Goal: Check status: Check status

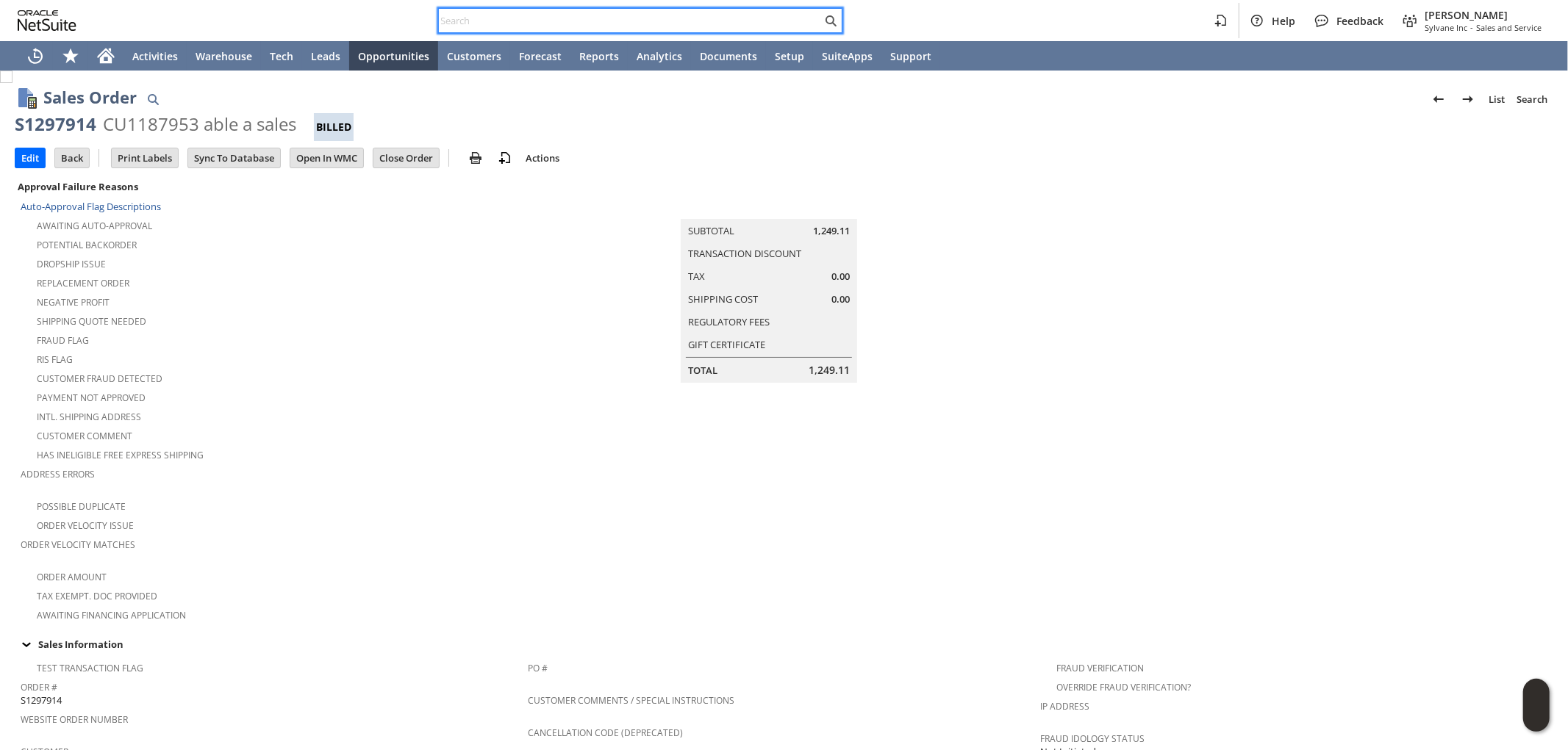
click at [643, 18] on input "text" at bounding box center [630, 21] width 383 height 17
paste input "9192445803"
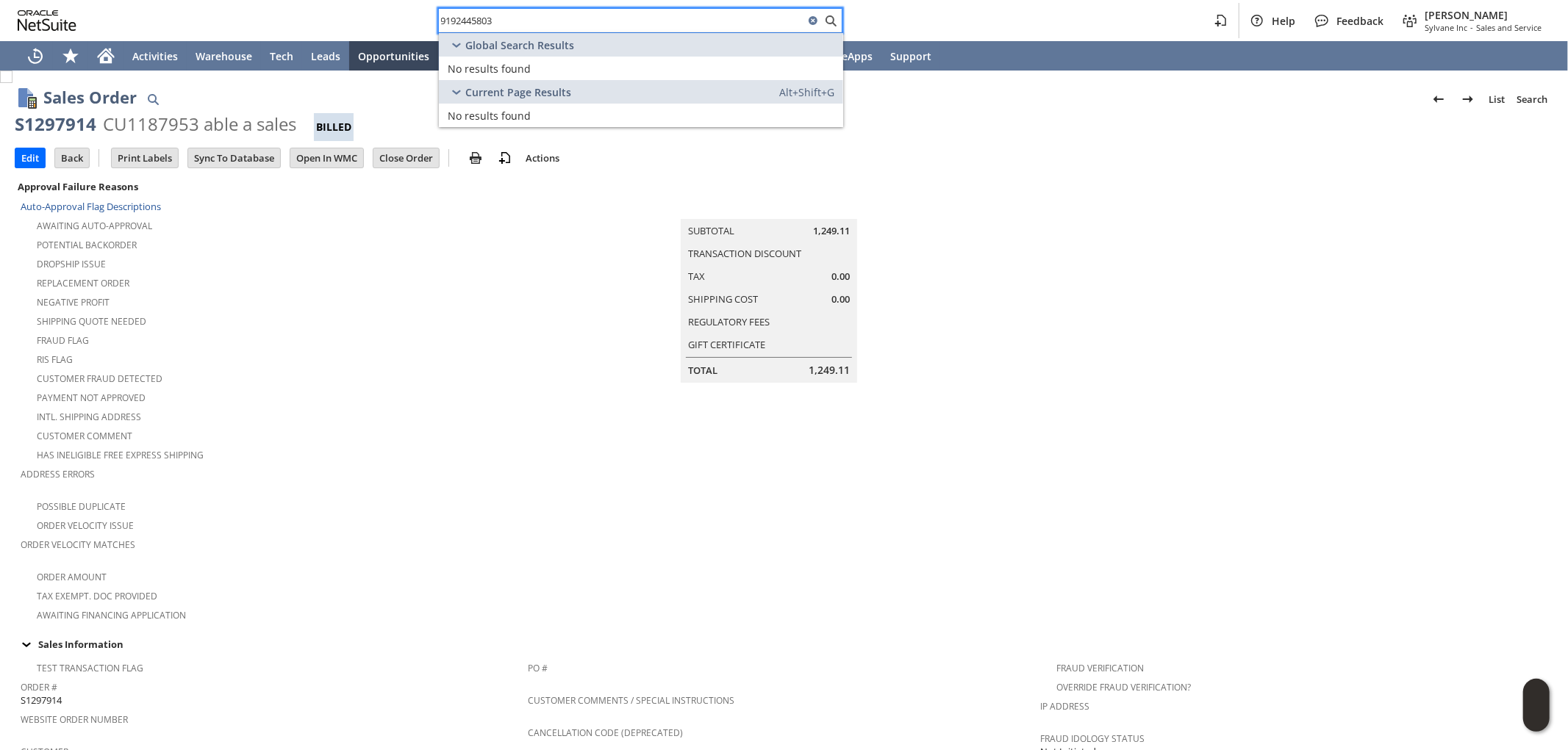
type input "9192445803"
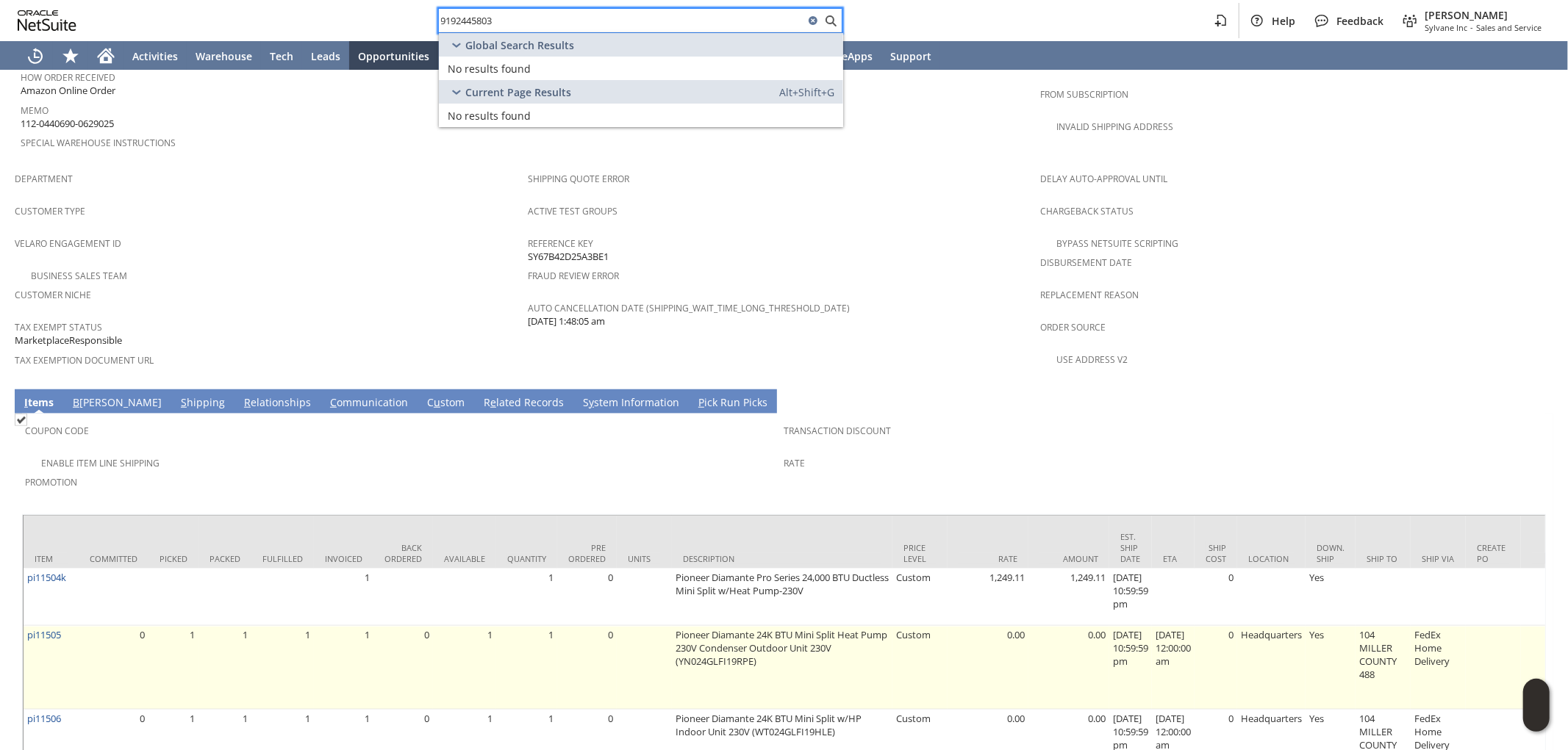
scroll to position [886, 0]
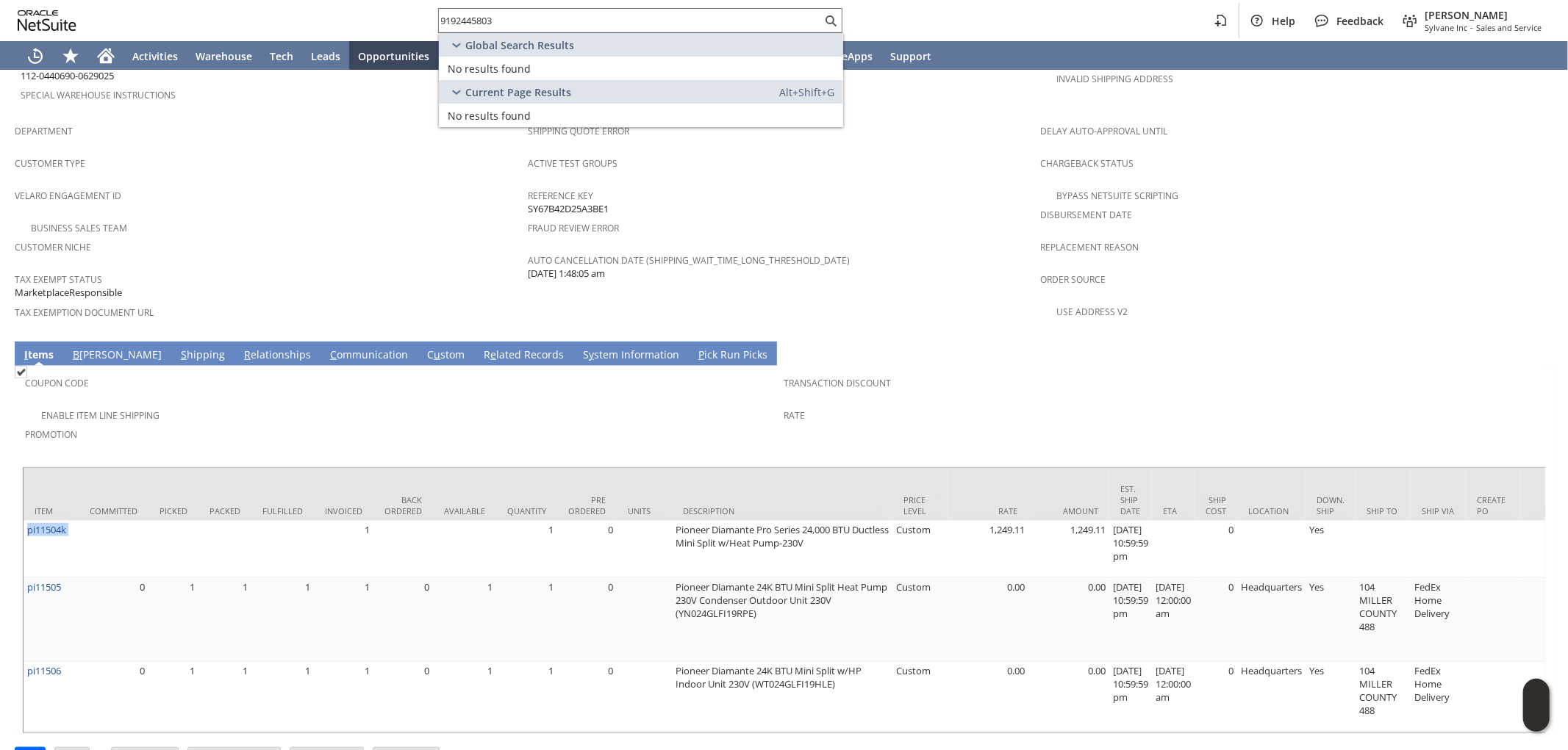
drag, startPoint x: 79, startPoint y: 479, endPoint x: 23, endPoint y: 487, distance: 56.6
copy tr "pi11504k"
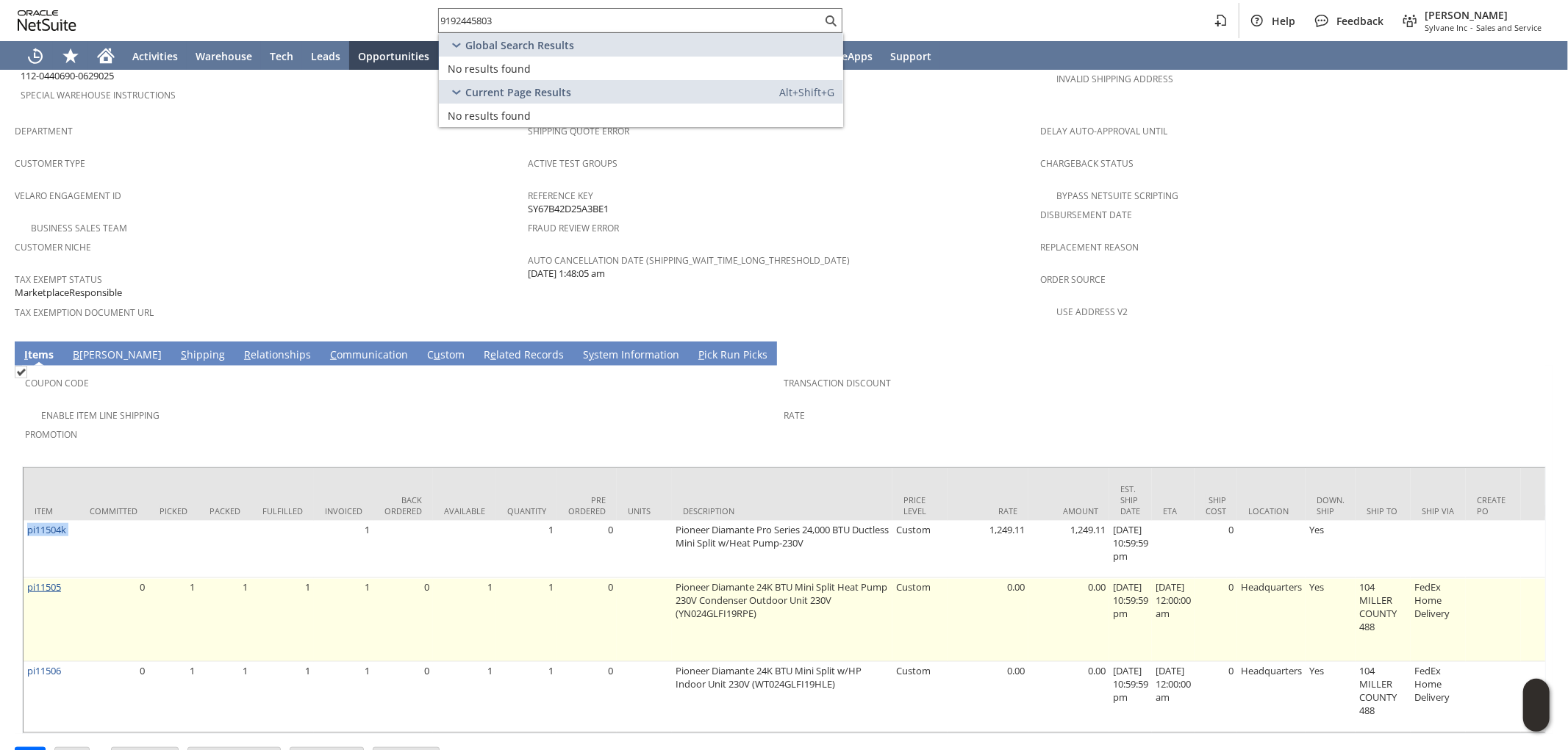
click at [53, 581] on link "pi11505" at bounding box center [44, 587] width 34 height 13
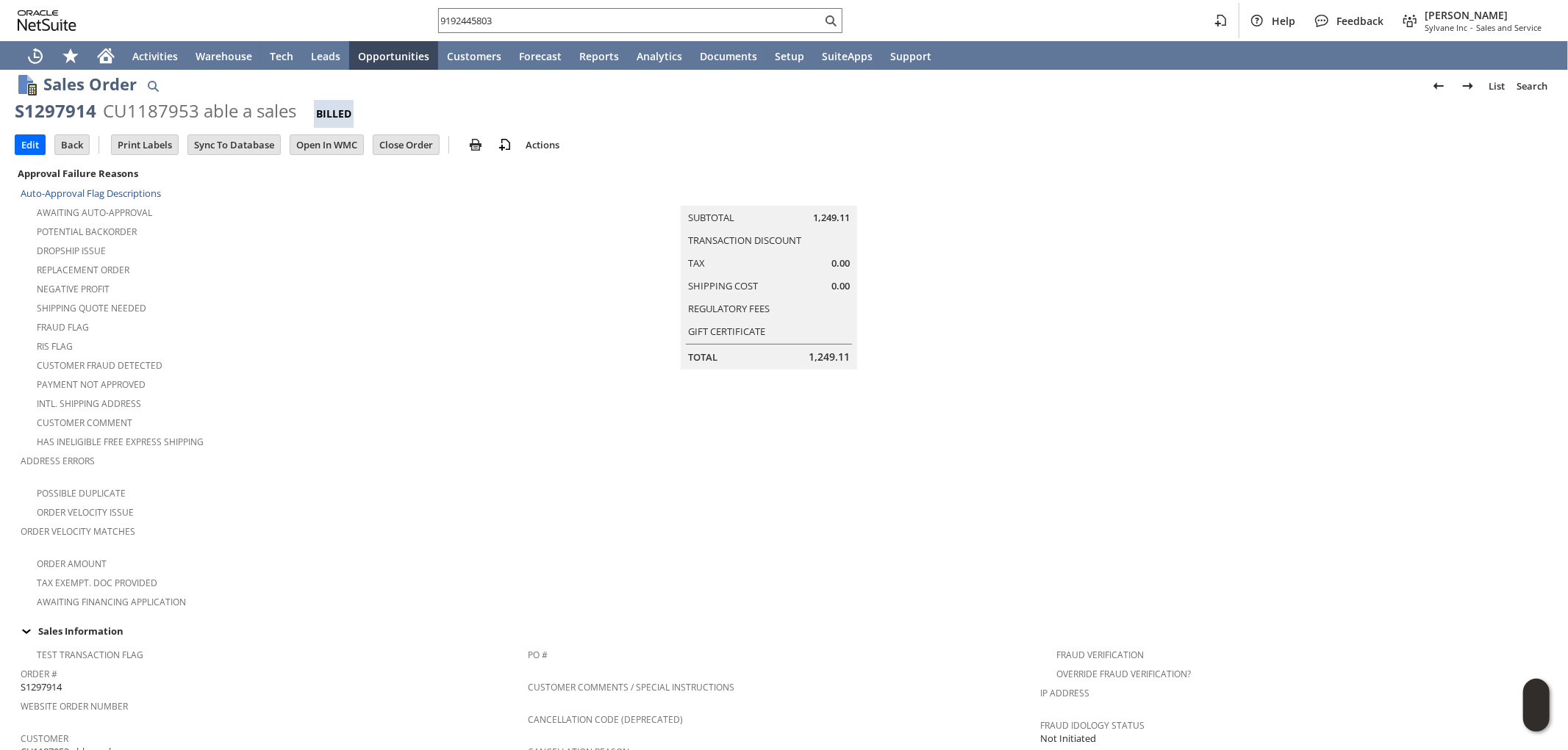
scroll to position [0, 0]
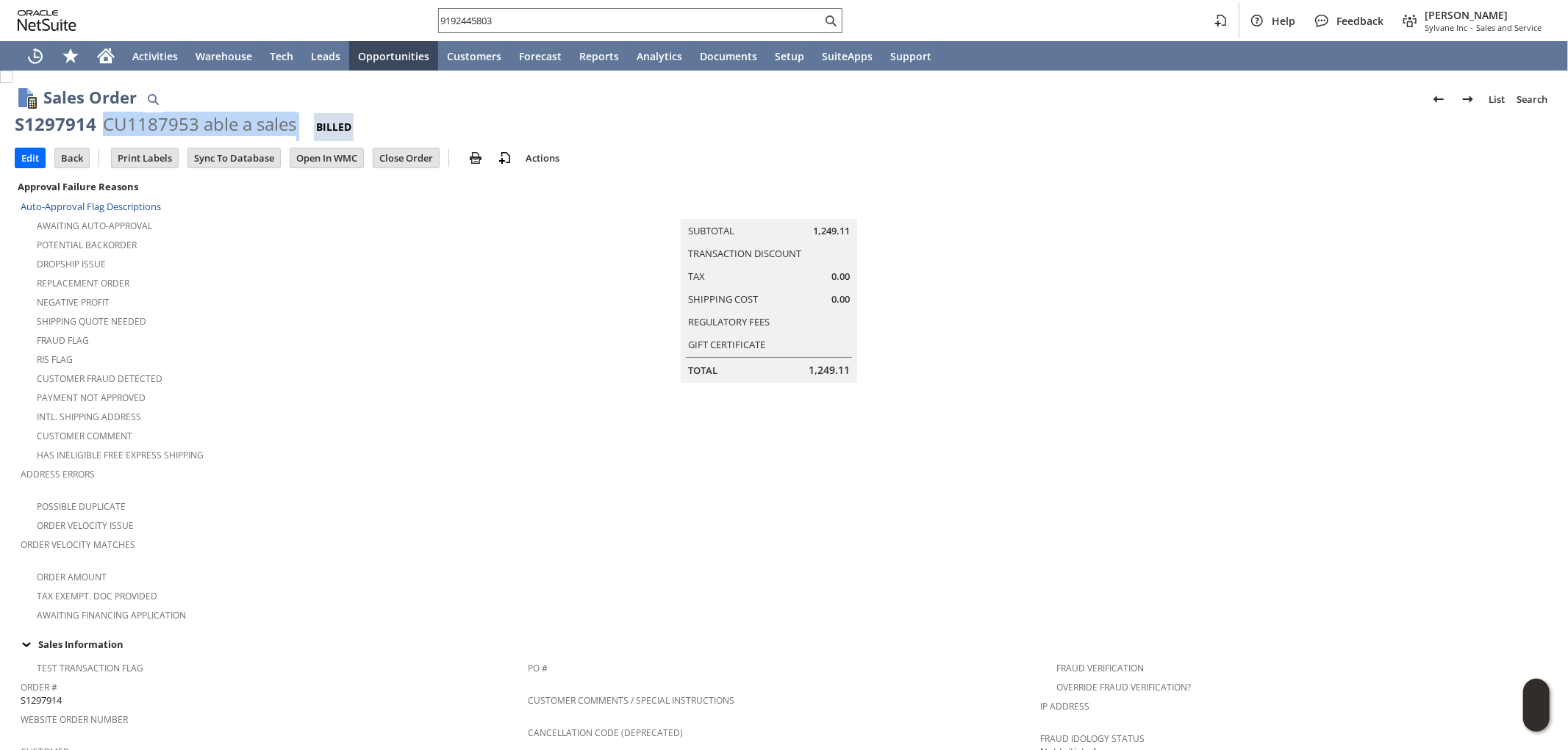
drag, startPoint x: 298, startPoint y: 116, endPoint x: 105, endPoint y: 116, distance: 193.0
click at [105, 116] on div "S1297914 CU1187953 able a sales Billed" at bounding box center [784, 127] width 1539 height 28
copy div "CU1187953 able a sales"
click at [108, 46] on div "Home" at bounding box center [105, 55] width 36 height 29
